Goal: Task Accomplishment & Management: Complete application form

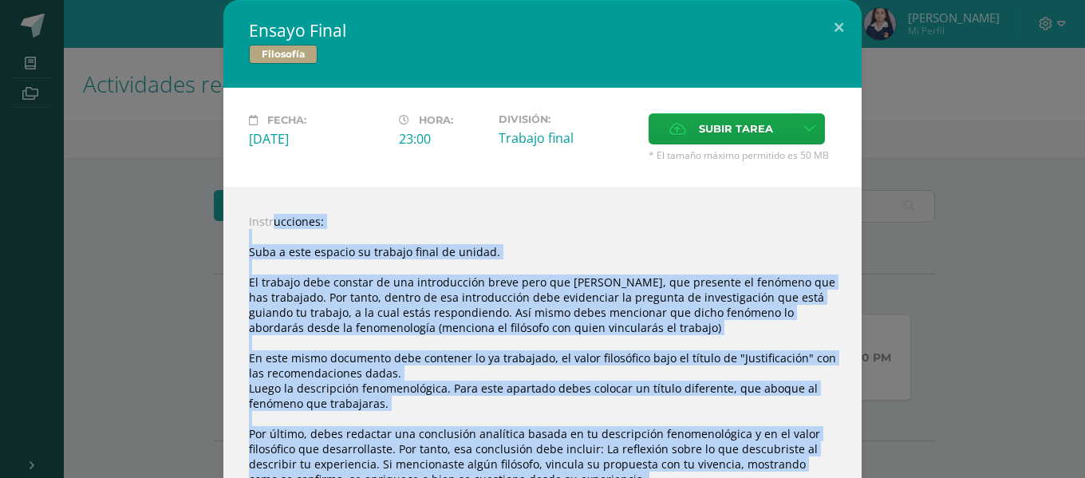
scroll to position [310, 0]
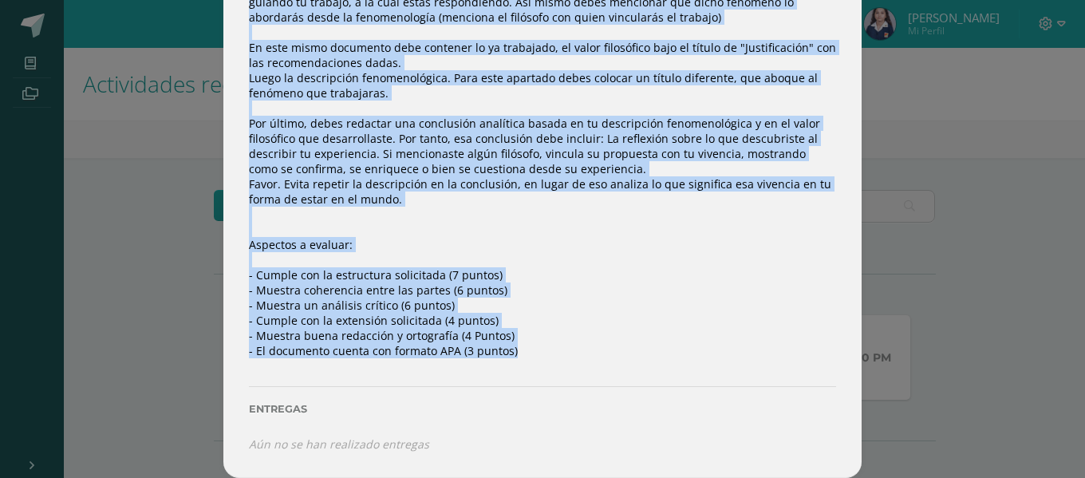
click at [439, 260] on div "Instrucciones: Suba a este espacio su trabajo final de unidad. El trabajo debe …" at bounding box center [542, 177] width 638 height 601
click at [443, 293] on div "Instrucciones: Suba a este espacio su trabajo final de unidad. El trabajo debe …" at bounding box center [542, 177] width 638 height 601
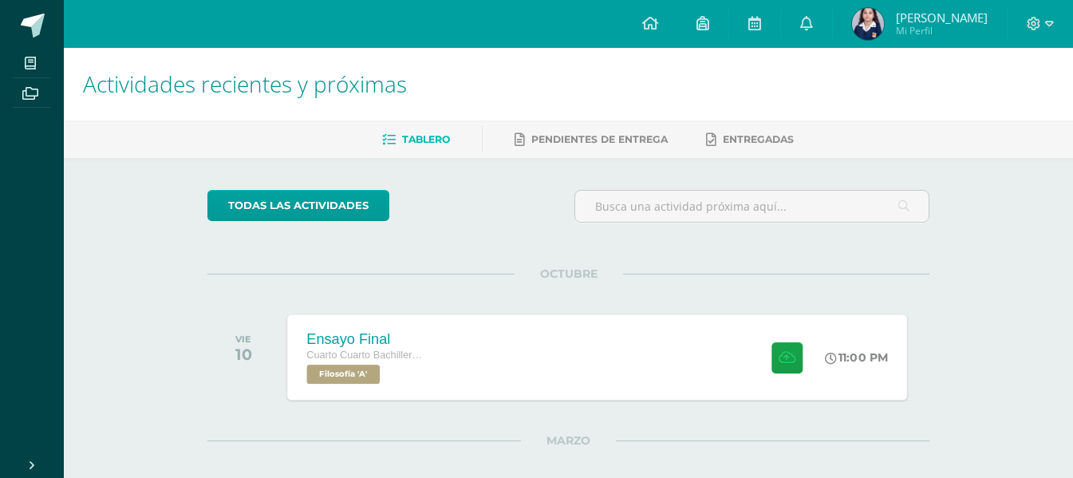
click at [559, 350] on div "Ensayo Final Cuarto Cuarto Bachillerato en Ciencias y Letras con Orientación en…" at bounding box center [598, 356] width 620 height 85
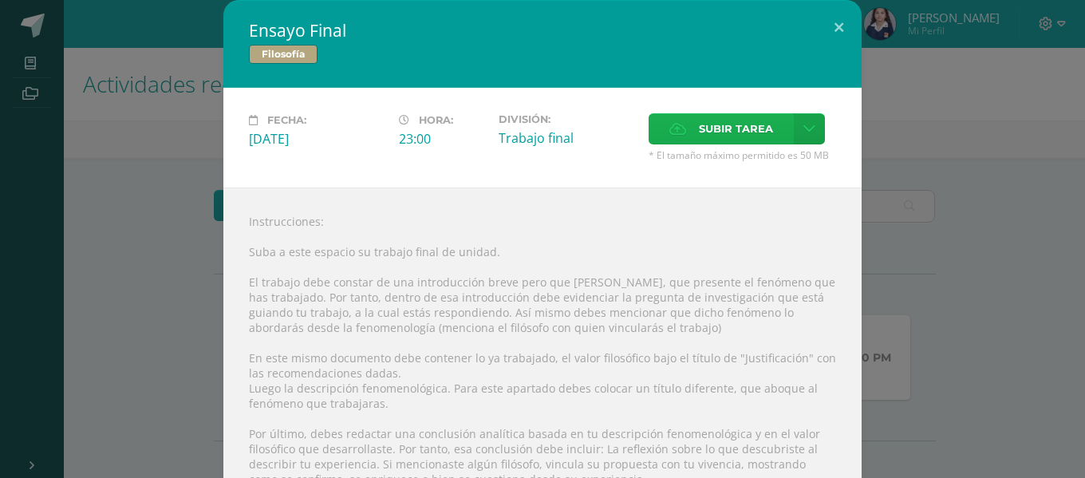
click at [726, 119] on span "Subir tarea" at bounding box center [736, 129] width 74 height 30
click at [0, 0] on input "Subir tarea" at bounding box center [0, 0] width 0 height 0
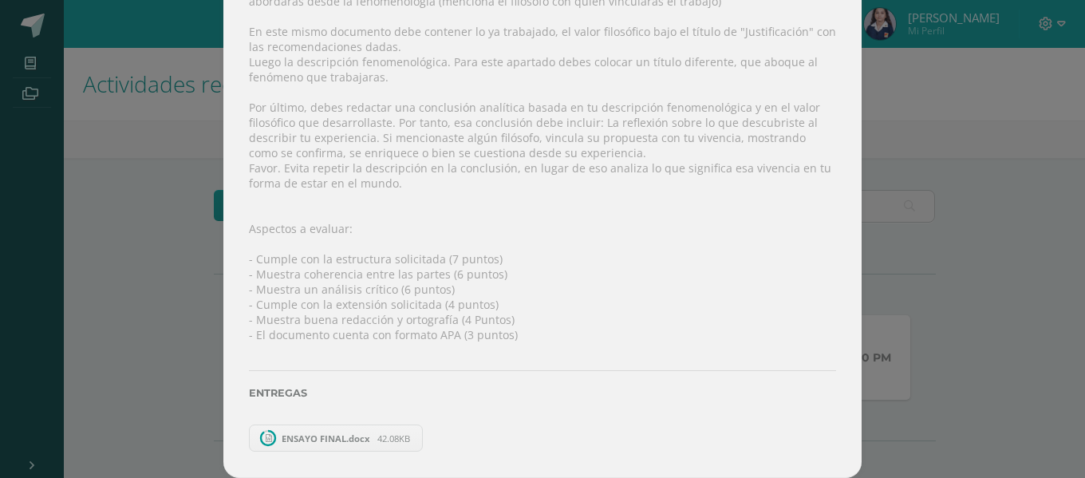
scroll to position [298, 0]
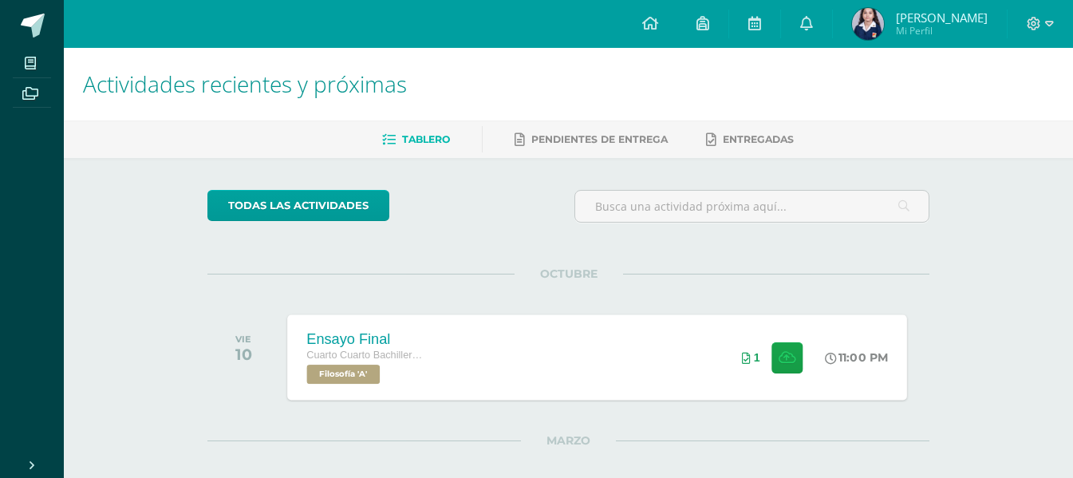
click at [621, 352] on div "Ensayo Final Cuarto Cuarto Bachillerato en Ciencias y Letras con Orientación en…" at bounding box center [598, 356] width 620 height 85
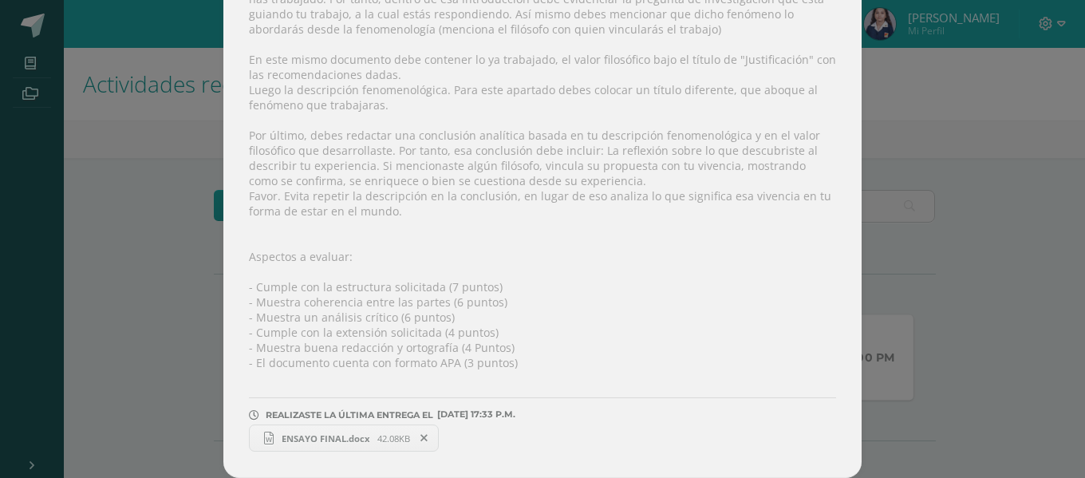
click at [390, 440] on span "42.08KB" at bounding box center [393, 439] width 33 height 12
click at [1001, 200] on div "Ensayo Final Filosofía Fecha: Viernes 10 de Octubre Hora: 23:00 División: Traba…" at bounding box center [542, 90] width 1073 height 777
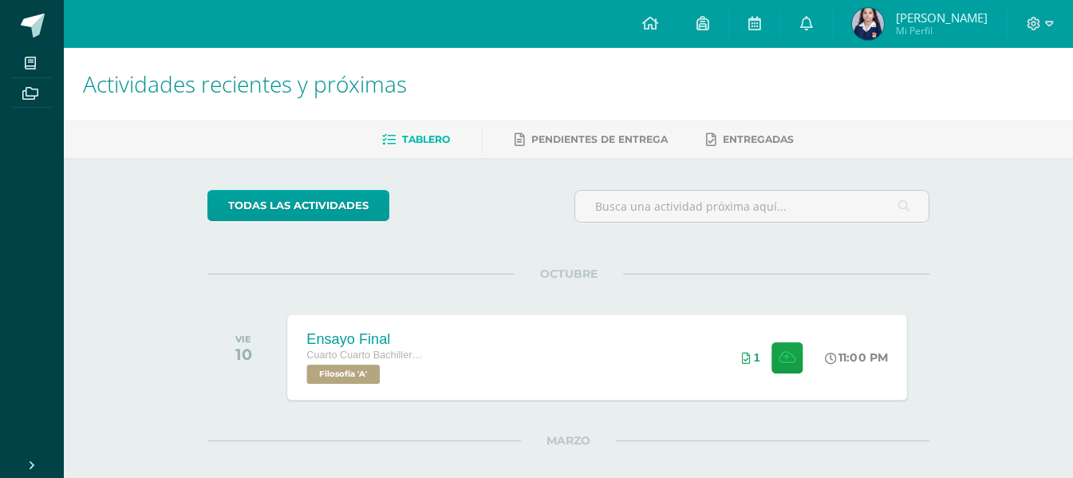
click at [588, 375] on div "Ensayo Final Cuarto Cuarto Bachillerato en Ciencias y Letras con Orientación en…" at bounding box center [598, 356] width 620 height 85
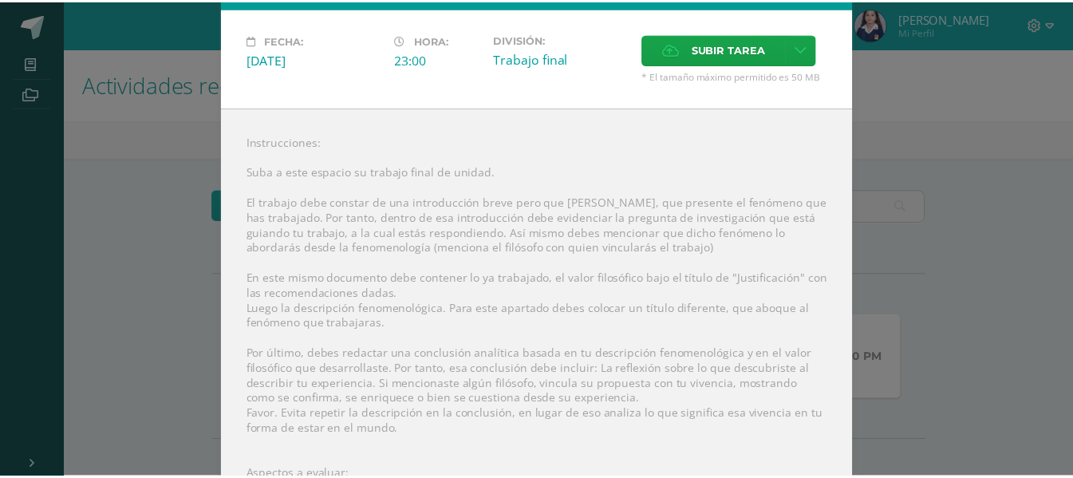
scroll to position [338, 0]
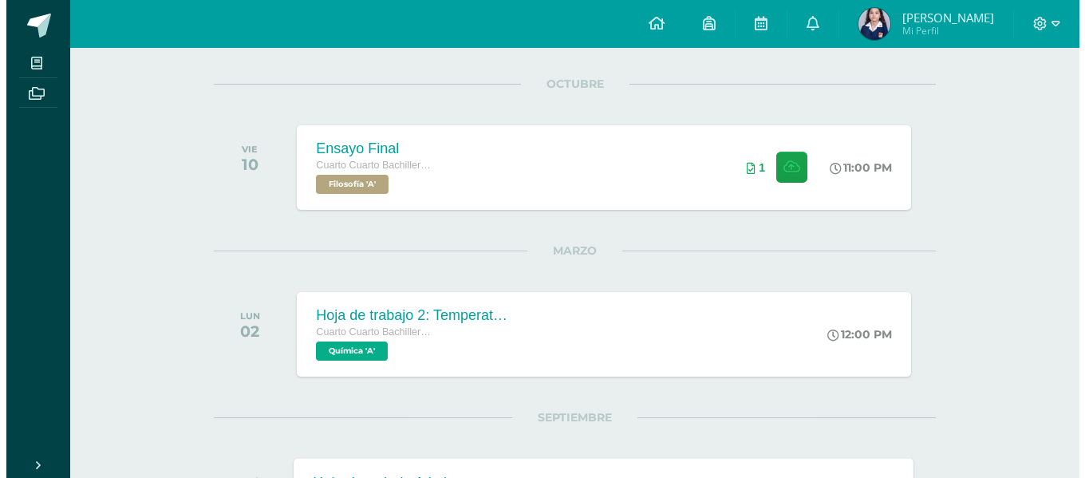
scroll to position [187, 0]
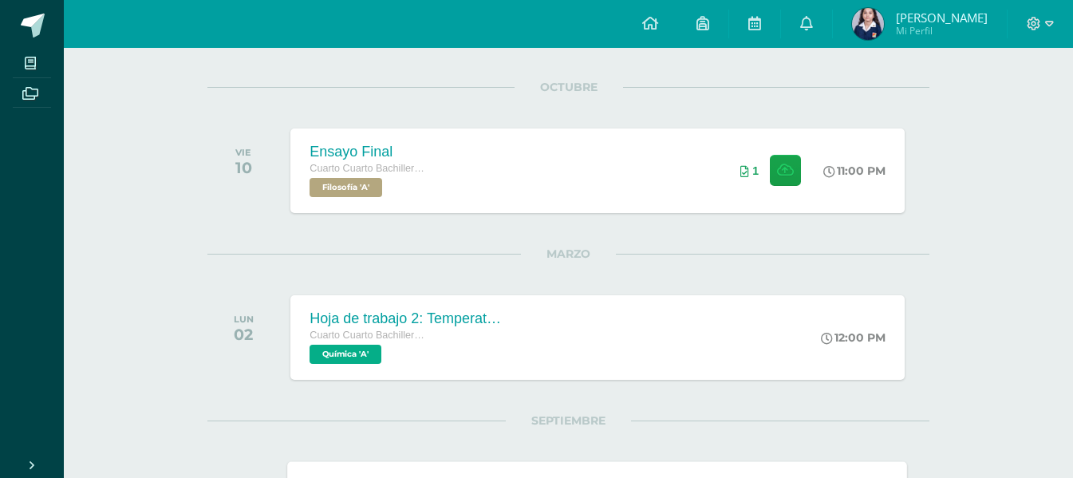
click at [475, 346] on div "Cuarto Cuarto Bachillerato en Ciencias y Letras con Orientación en Computación …" at bounding box center [406, 345] width 192 height 37
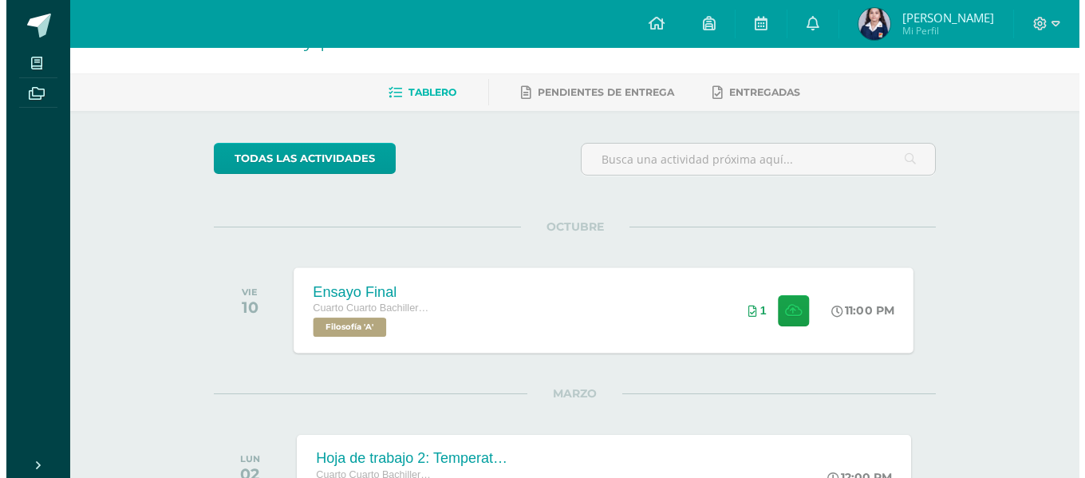
scroll to position [27, 0]
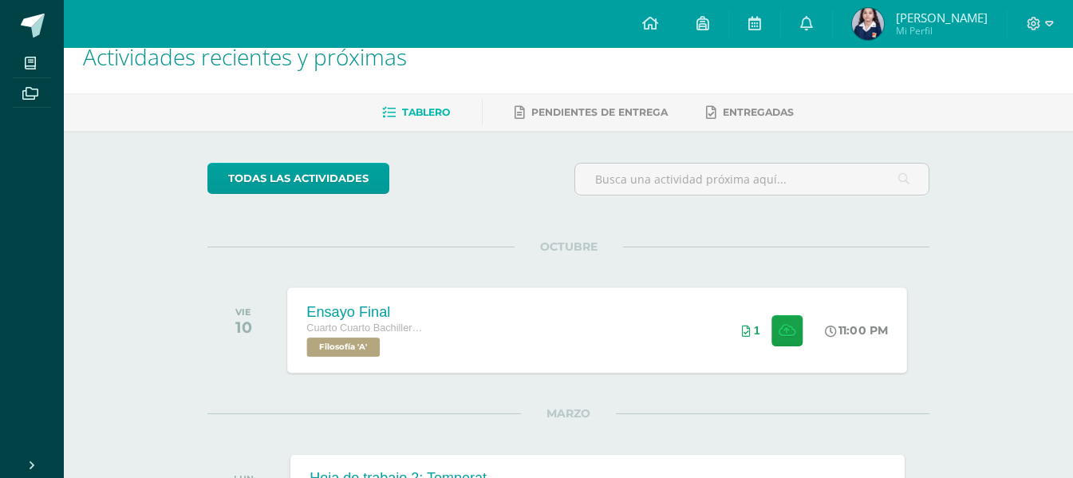
click at [482, 328] on div "Ensayo Final Cuarto Cuarto Bachillerato en Ciencias y Letras con Orientación en…" at bounding box center [598, 329] width 620 height 85
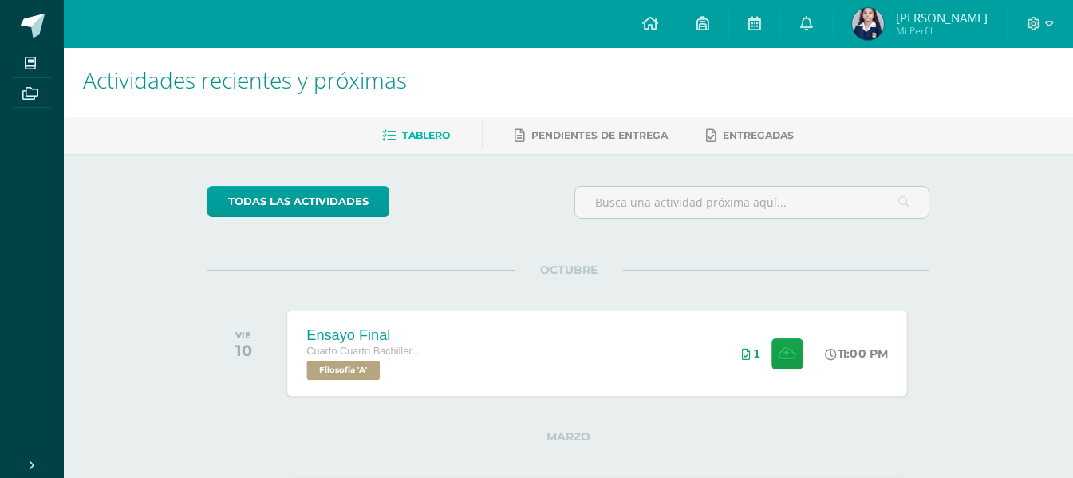
scroll to position [0, 0]
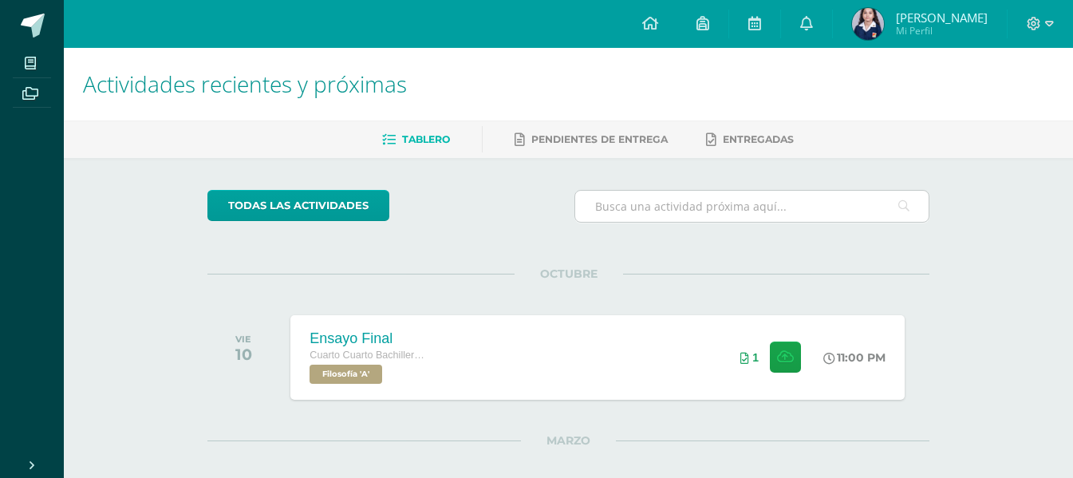
click at [729, 214] on input "text" at bounding box center [752, 206] width 354 height 31
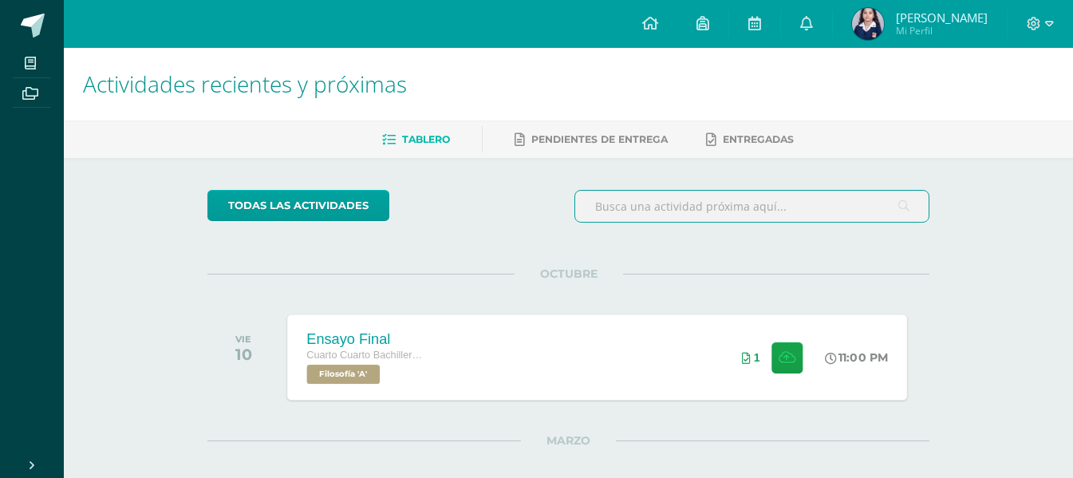
click at [513, 358] on div "Ensayo Final Cuarto Cuarto Bachillerato en Ciencias y Letras con Orientación en…" at bounding box center [598, 356] width 620 height 85
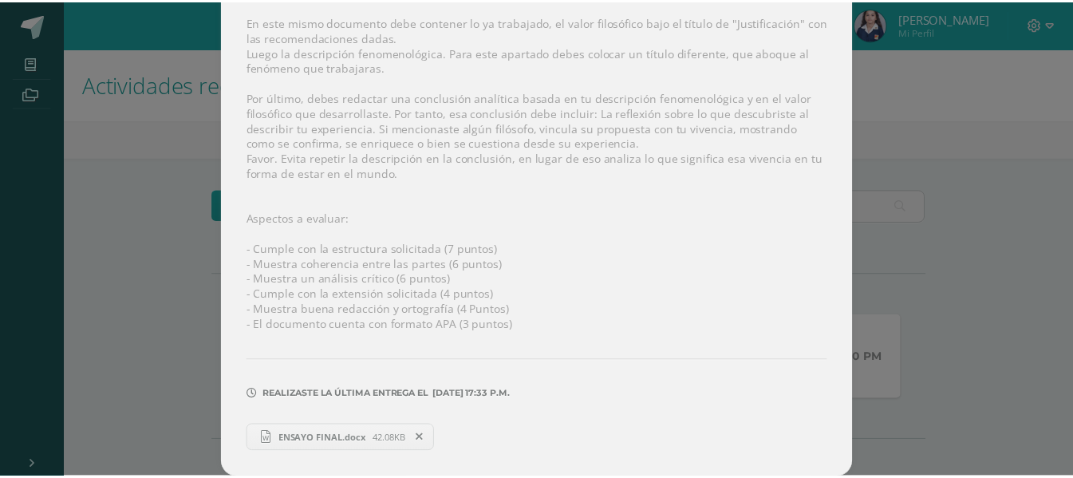
scroll to position [338, 0]
